Goal: Task Accomplishment & Management: Manage account settings

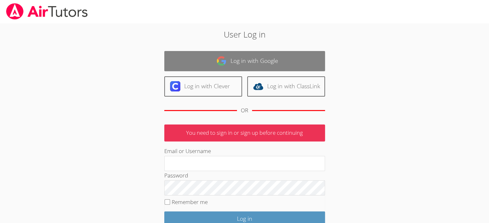
click at [236, 59] on link "Log in with Google" at bounding box center [244, 61] width 161 height 20
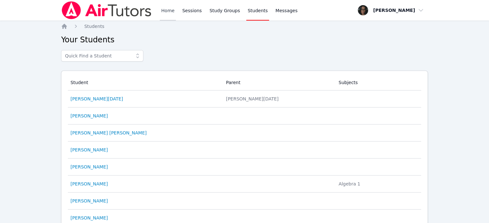
click at [166, 10] on link "Home" at bounding box center [168, 10] width 16 height 21
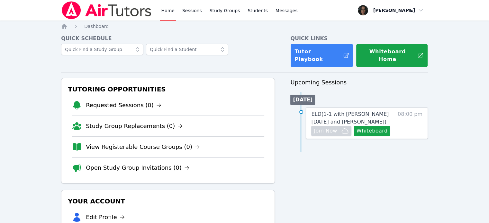
click at [200, 11] on div "Home Sessions Study Groups Students Messages" at bounding box center [229, 10] width 139 height 21
click at [194, 11] on link "Sessions" at bounding box center [192, 10] width 22 height 21
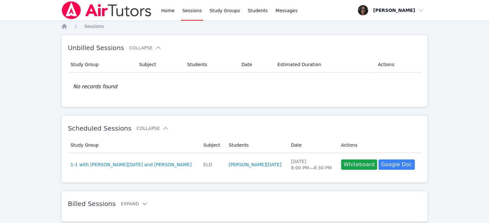
scroll to position [19, 0]
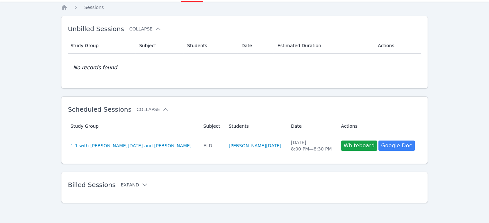
click at [129, 186] on button "Expand" at bounding box center [134, 185] width 27 height 6
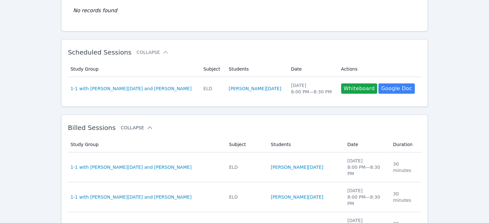
scroll to position [76, 0]
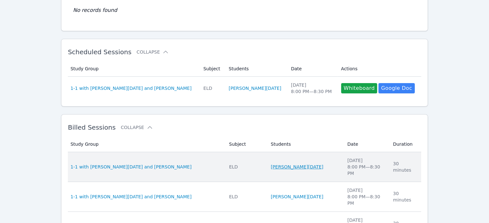
click at [270, 165] on link "[PERSON_NAME][DATE]" at bounding box center [296, 167] width 53 height 6
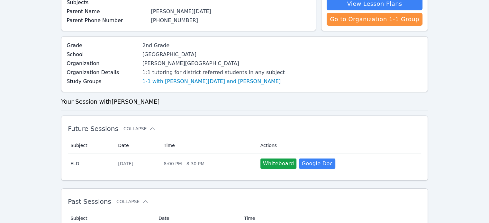
scroll to position [87, 0]
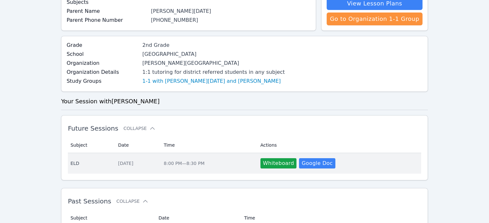
click at [276, 168] on td "Actions Whiteboard Hidden Google Doc" at bounding box center [338, 163] width 164 height 21
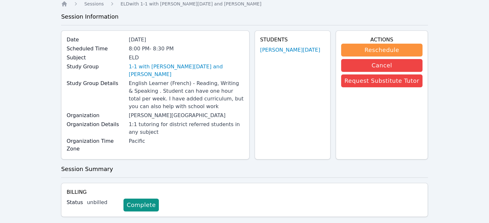
scroll to position [22, 0]
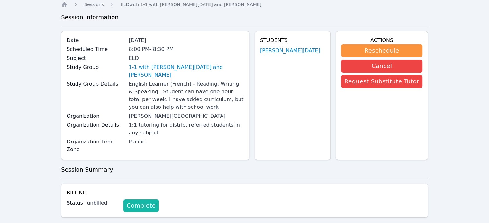
click at [141, 199] on link "Complete" at bounding box center [140, 205] width 35 height 13
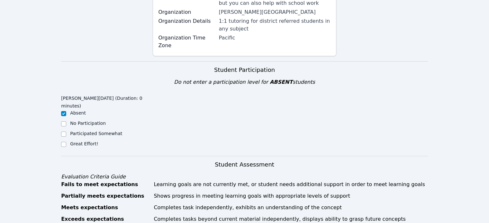
scroll to position [143, 0]
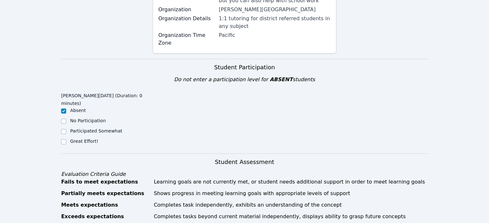
click at [87, 139] on label "Great Effort!" at bounding box center [84, 141] width 28 height 5
click at [66, 139] on input "Great Effort!" at bounding box center [63, 141] width 5 height 5
checkbox input "true"
checkbox input "false"
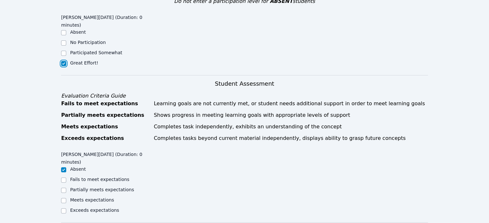
scroll to position [222, 0]
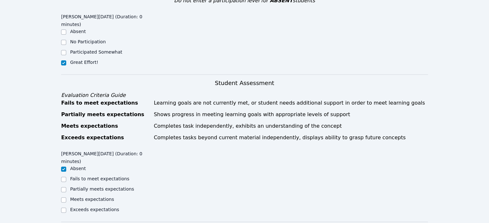
click at [79, 207] on label "Exceeds expectations" at bounding box center [94, 209] width 49 height 5
click at [66, 208] on input "Exceeds expectations" at bounding box center [63, 210] width 5 height 5
checkbox input "true"
checkbox input "false"
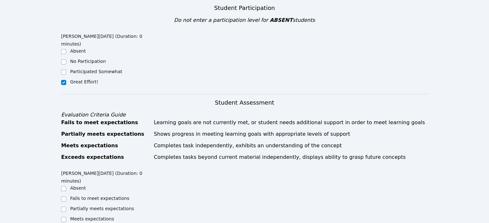
scroll to position [0, 0]
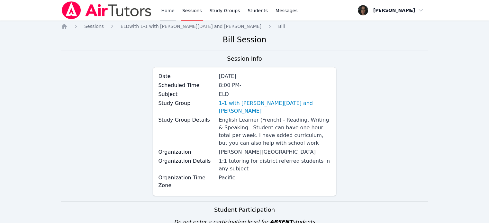
click at [163, 10] on link "Home" at bounding box center [168, 10] width 16 height 21
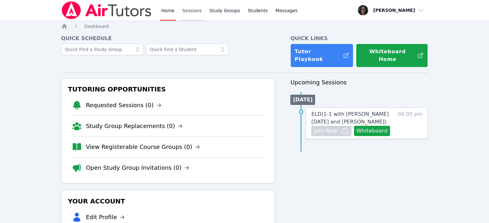
click at [191, 10] on link "Sessions" at bounding box center [192, 10] width 22 height 21
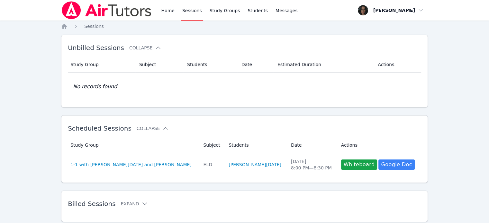
scroll to position [19, 0]
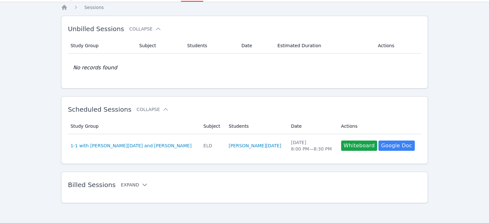
click at [141, 182] on icon at bounding box center [144, 185] width 6 height 6
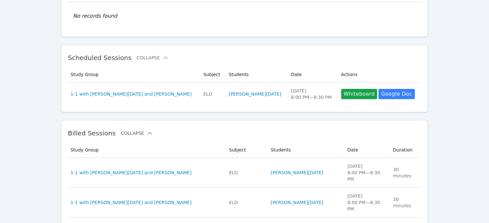
scroll to position [83, 0]
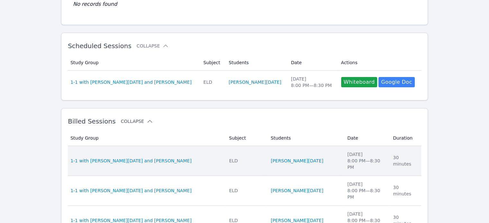
click at [117, 153] on td "Study Group 1-1 with [PERSON_NAME][DATE] and [PERSON_NAME]" at bounding box center [146, 161] width 157 height 30
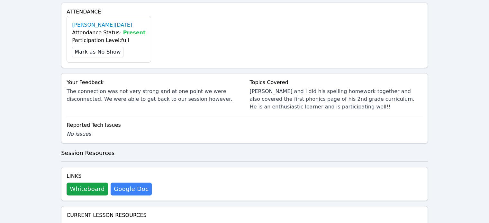
scroll to position [217, 0]
click at [90, 185] on button "Whiteboard" at bounding box center [86, 188] width 41 height 13
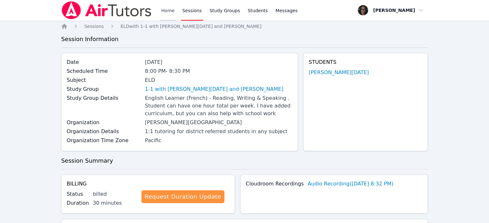
click at [164, 11] on link "Home" at bounding box center [168, 10] width 16 height 21
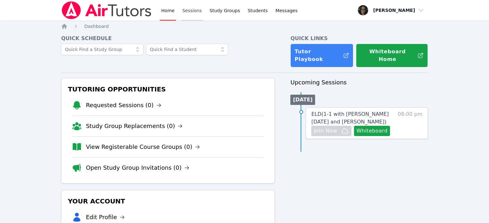
click at [188, 13] on link "Sessions" at bounding box center [192, 10] width 22 height 21
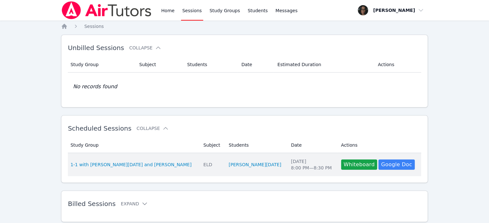
scroll to position [19, 0]
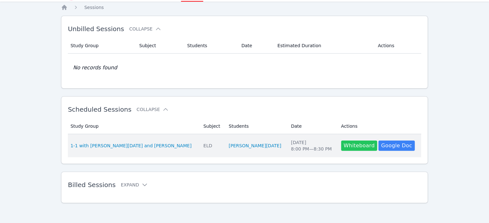
click at [341, 144] on button "Whiteboard" at bounding box center [359, 146] width 36 height 10
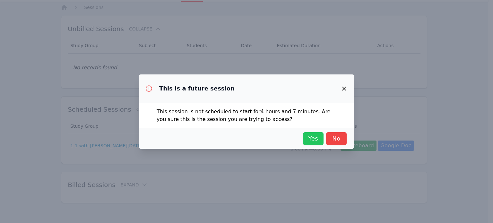
click at [314, 137] on span "Yes" at bounding box center [313, 138] width 14 height 9
